Goal: Task Accomplishment & Management: Use online tool/utility

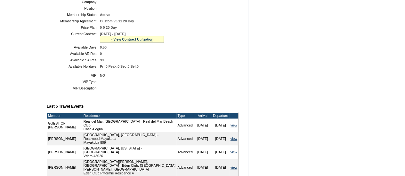
scroll to position [145, 0]
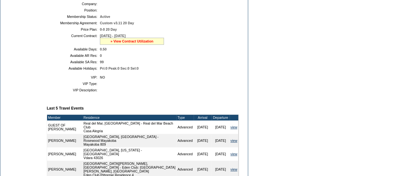
click at [140, 43] on link "» View Contract Utilization" at bounding box center [131, 41] width 43 height 4
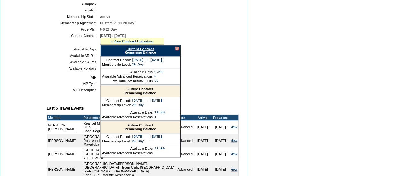
click at [148, 91] on link "Future Contract" at bounding box center [140, 89] width 26 height 4
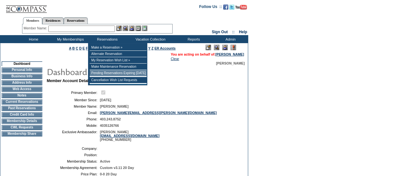
click at [109, 76] on td "Pending Reservations Expiring [DATE]" at bounding box center [118, 73] width 57 height 6
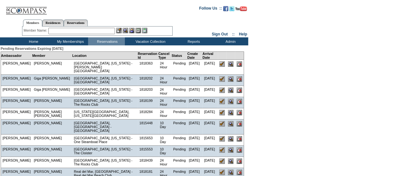
click at [140, 16] on td "Members Residences Reservations Member Name: Destination or Residence:" at bounding box center [97, 26] width 194 height 22
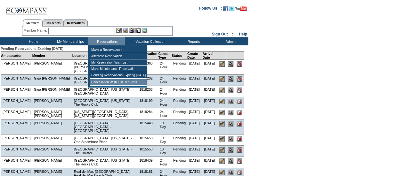
click at [117, 84] on td "Cancellation Wish List Requests" at bounding box center [118, 82] width 57 height 6
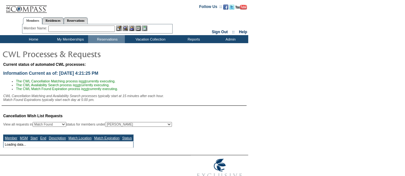
select select "50"
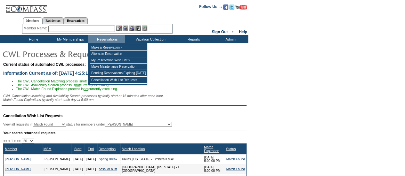
click at [93, 30] on input "text" at bounding box center [81, 29] width 67 height 6
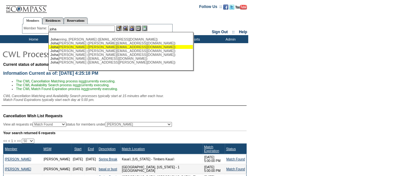
click at [76, 48] on div "[PERSON_NAME], [PERSON_NAME] ([PERSON_NAME][EMAIL_ADDRESS][DOMAIN_NAME])" at bounding box center [120, 47] width 141 height 4
type input "[PERSON_NAME] ([PERSON_NAME][EMAIL_ADDRESS][DOMAIN_NAME])"
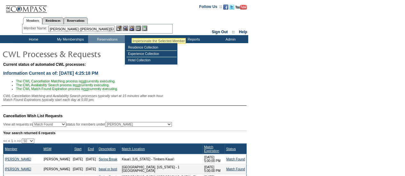
click at [134, 27] on img at bounding box center [131, 28] width 5 height 5
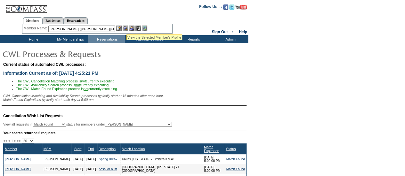
click at [126, 27] on img at bounding box center [125, 28] width 5 height 5
